Goal: Navigation & Orientation: Find specific page/section

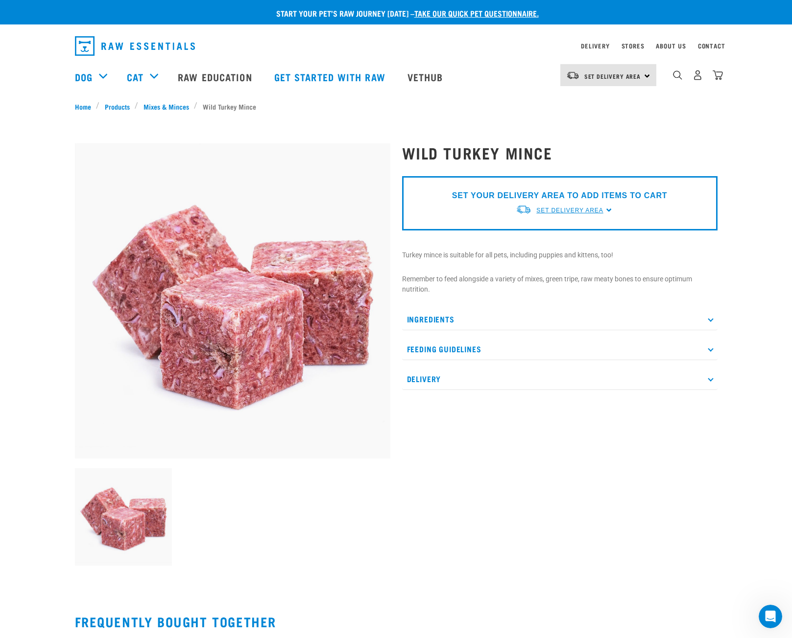
click at [569, 212] on span "Set Delivery Area" at bounding box center [569, 210] width 67 height 7
click at [534, 233] on link "[GEOGRAPHIC_DATA]" at bounding box center [564, 233] width 97 height 16
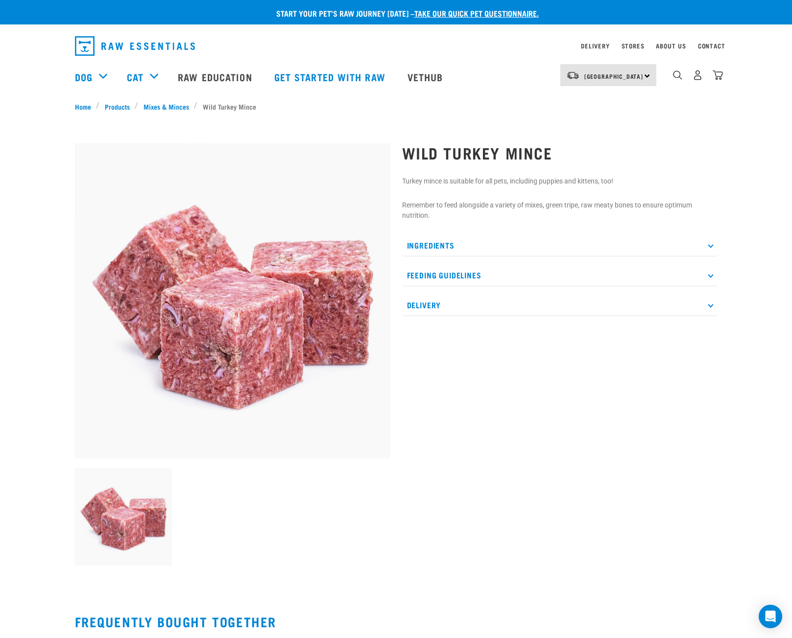
click at [554, 376] on div "Wild Turkey Mince" at bounding box center [559, 351] width 327 height 443
drag, startPoint x: 470, startPoint y: 368, endPoint x: 450, endPoint y: 351, distance: 26.7
click at [470, 368] on div "Wild Turkey Mince" at bounding box center [559, 351] width 327 height 443
click at [430, 320] on div "Wild Turkey Mince" at bounding box center [559, 351] width 327 height 443
click at [434, 308] on p "Delivery" at bounding box center [559, 305] width 315 height 22
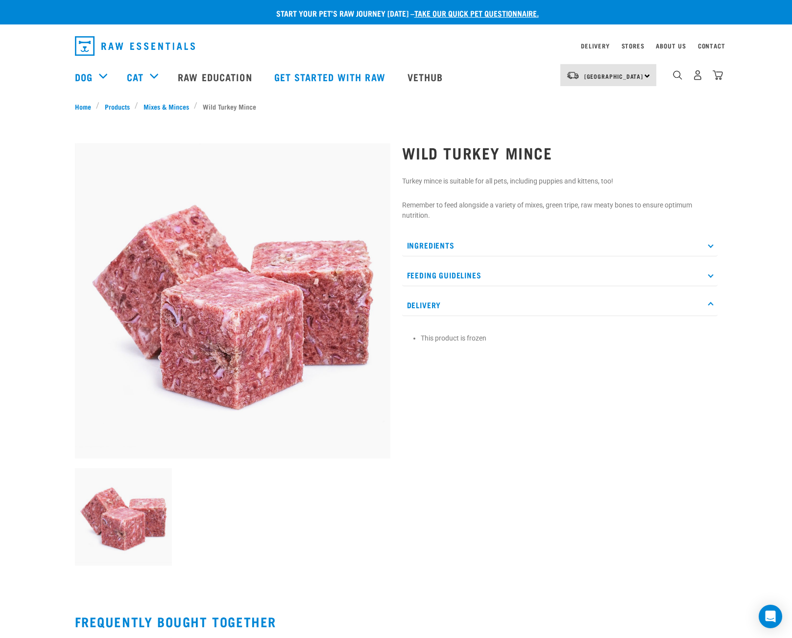
click at [495, 418] on div "Wild Turkey Mince" at bounding box center [559, 351] width 327 height 443
